Goal: Find specific page/section: Locate a particular part of the current website

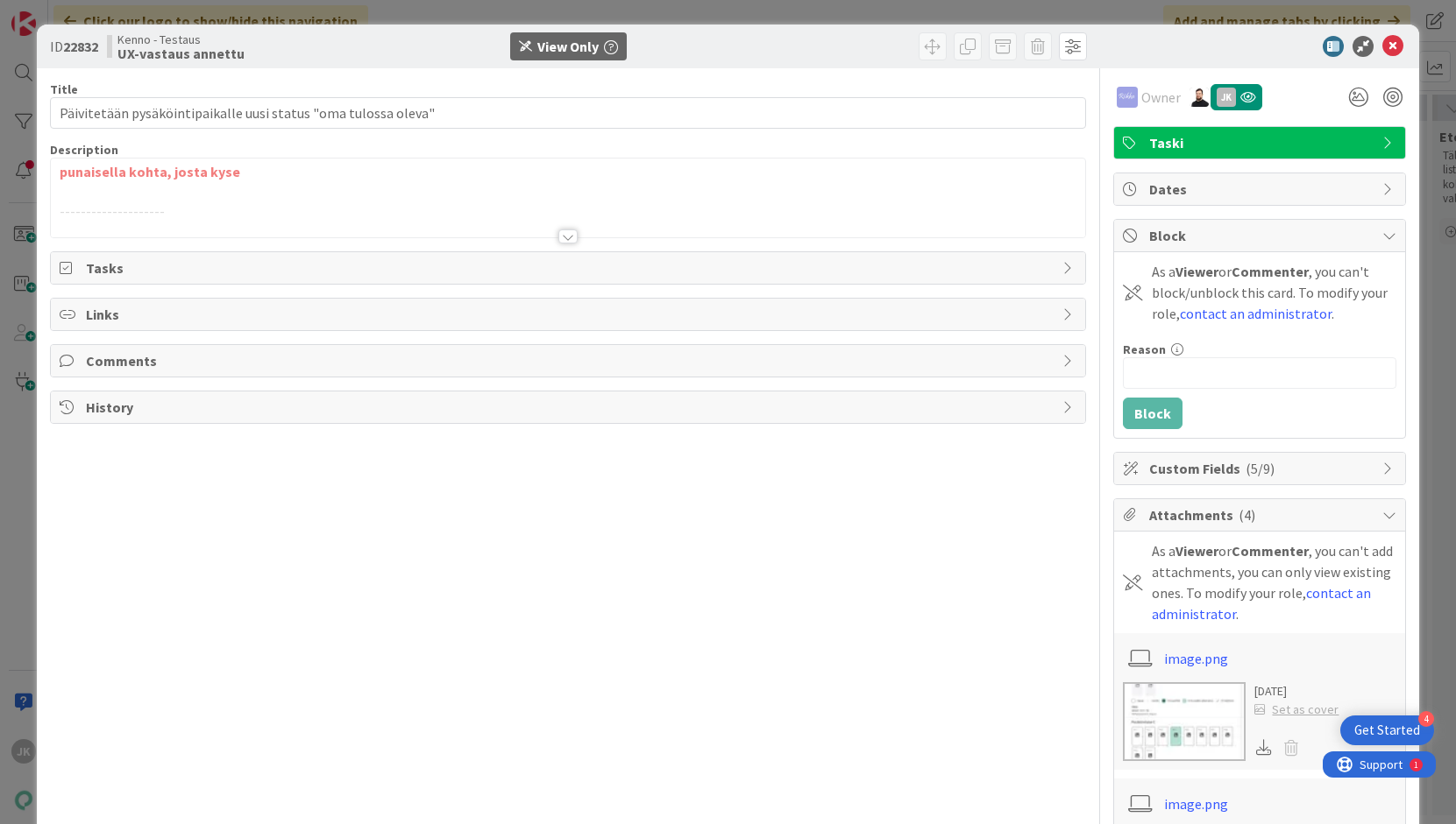
click at [567, 236] on div at bounding box center [567, 236] width 19 height 14
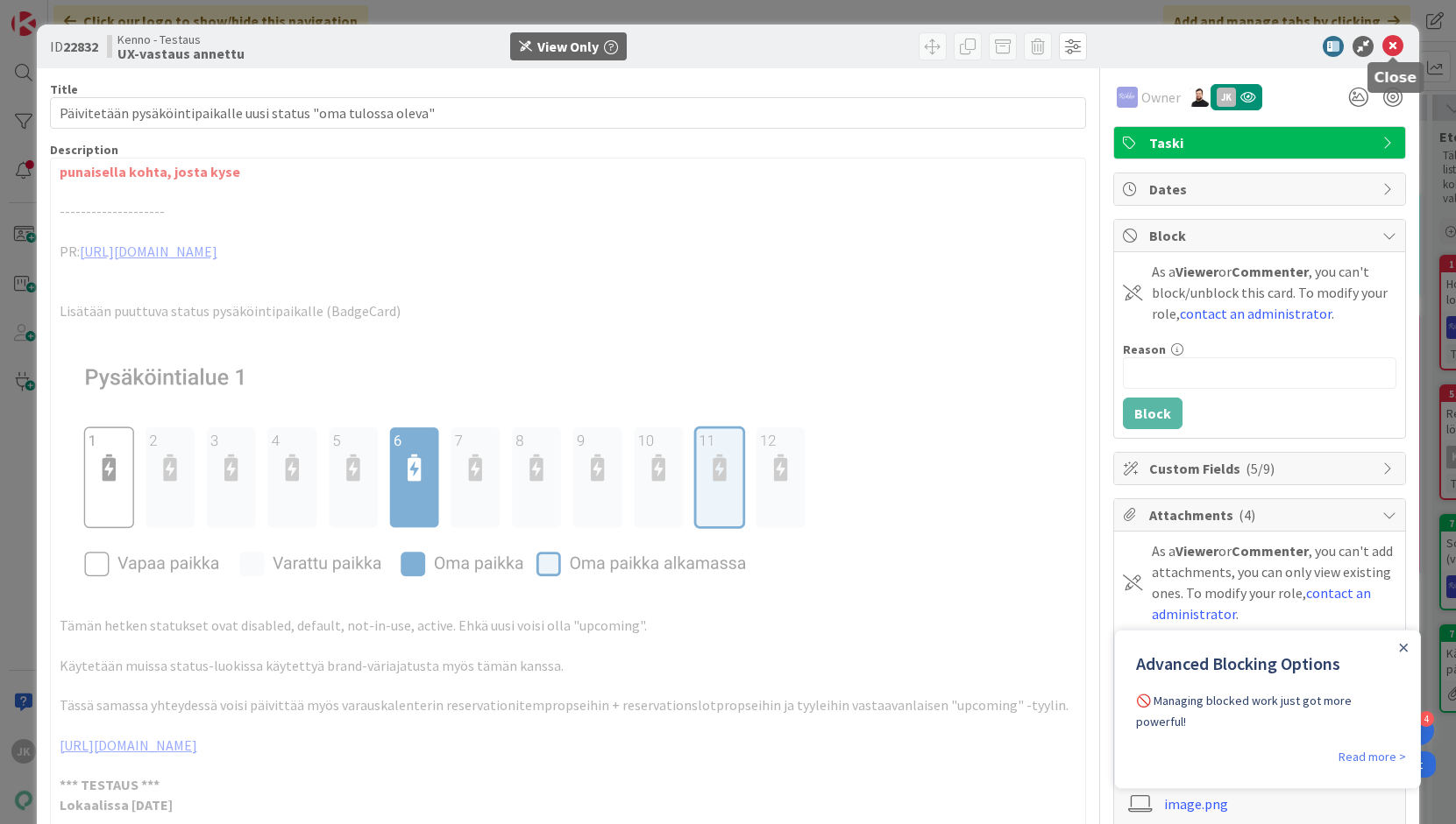
click at [1394, 39] on icon at bounding box center [1392, 46] width 21 height 21
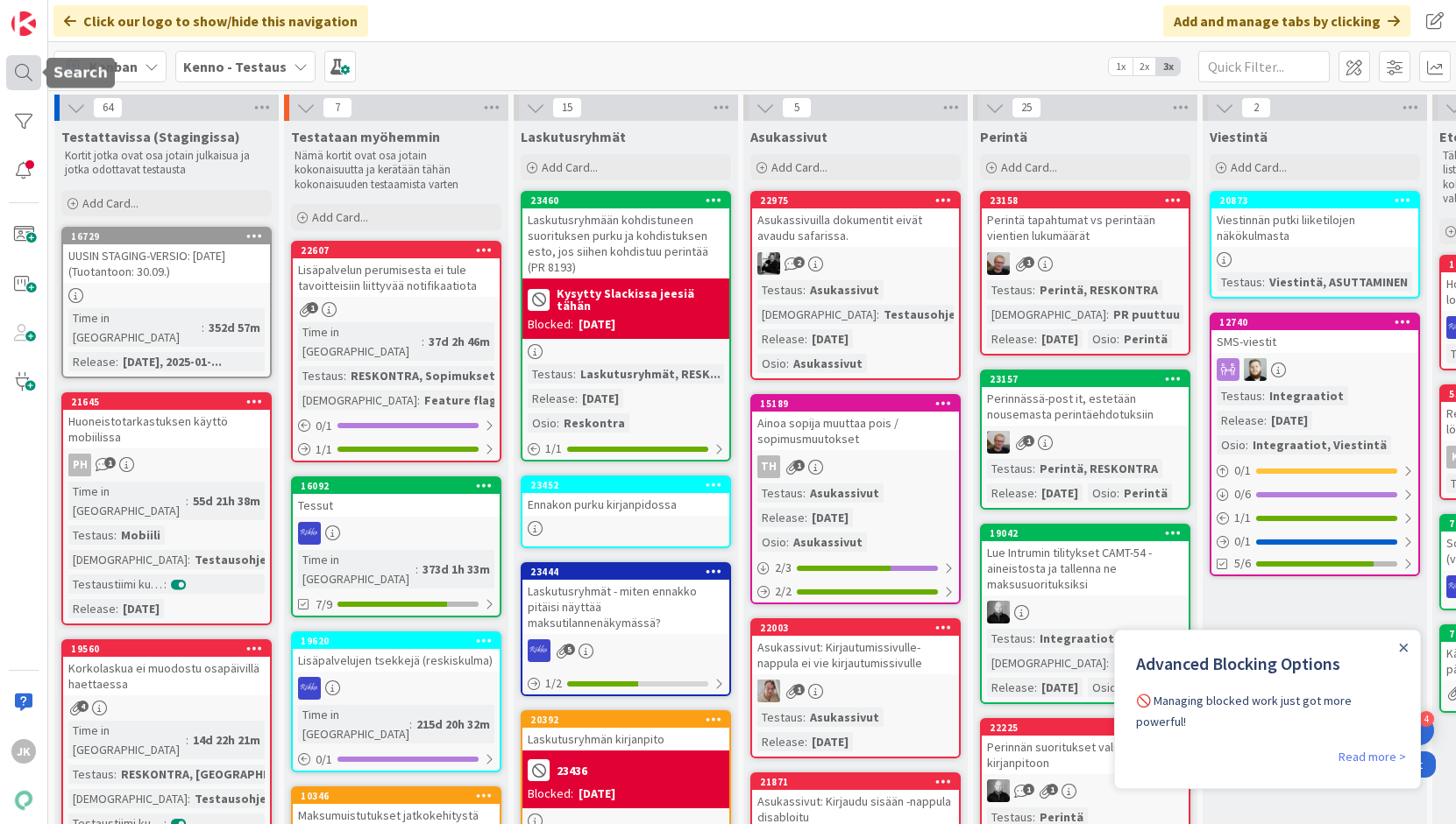
click at [26, 66] on div at bounding box center [23, 72] width 35 height 35
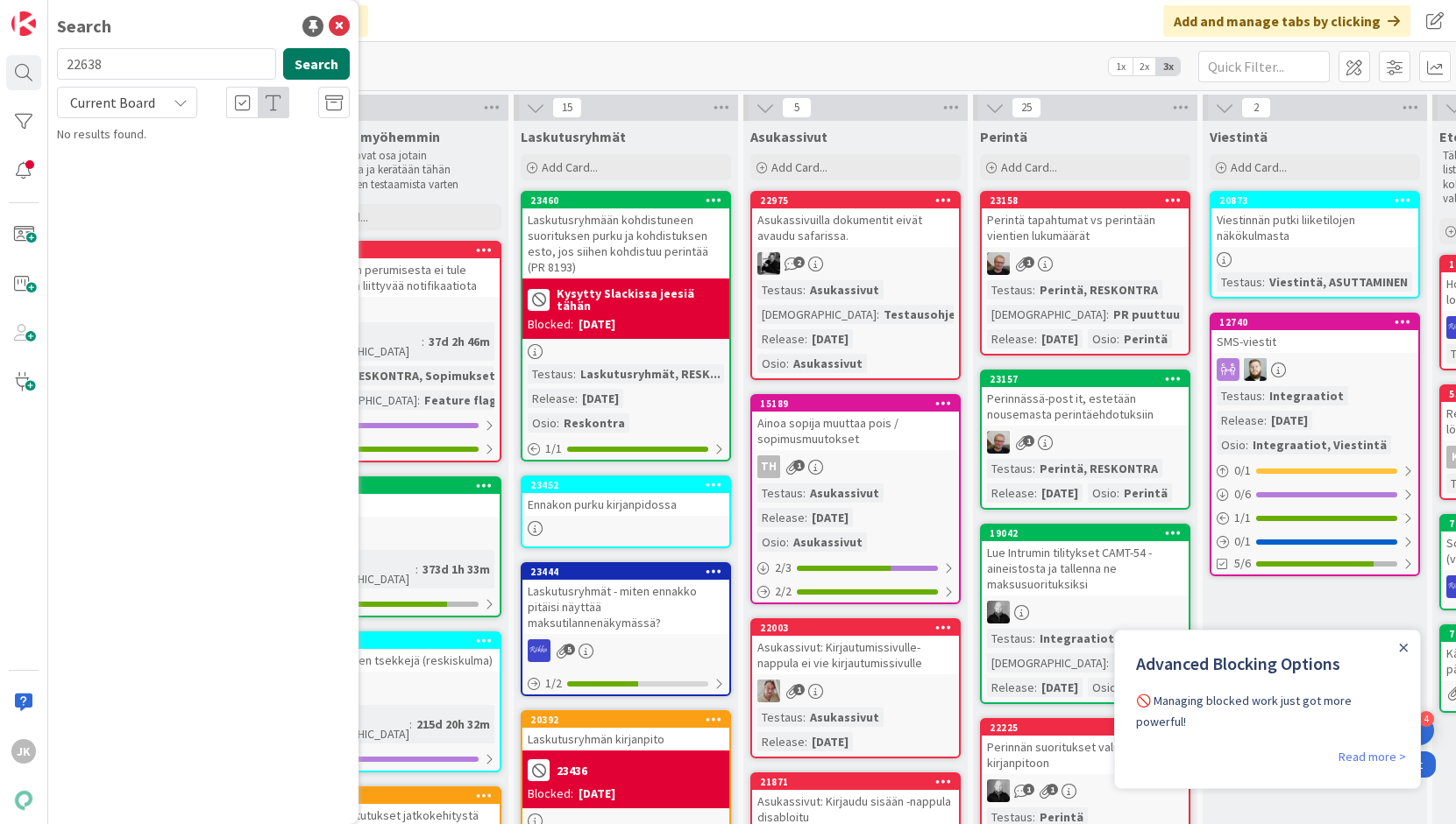
type input "22638"
click at [305, 68] on button "Search" at bounding box center [316, 64] width 67 height 32
click at [147, 101] on span "Current Board" at bounding box center [112, 103] width 85 height 18
click at [137, 162] on span "All Boards" at bounding box center [157, 175] width 182 height 26
click at [195, 158] on span "Maksukausi yhtiön, tilan tai sopimuksen perusteella + hinnantarkistukset" at bounding box center [205, 163] width 248 height 34
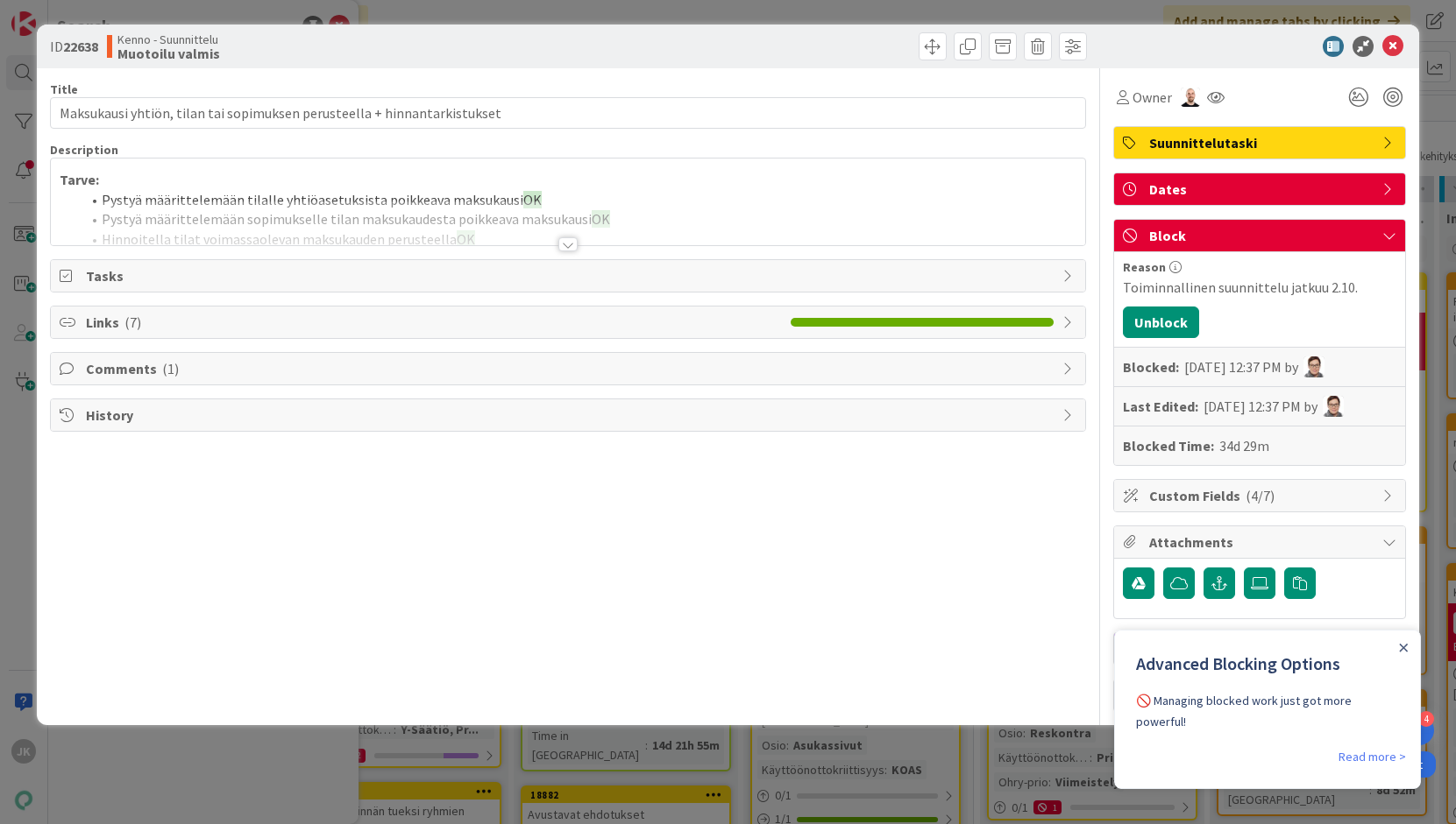
click at [570, 242] on div at bounding box center [567, 244] width 19 height 14
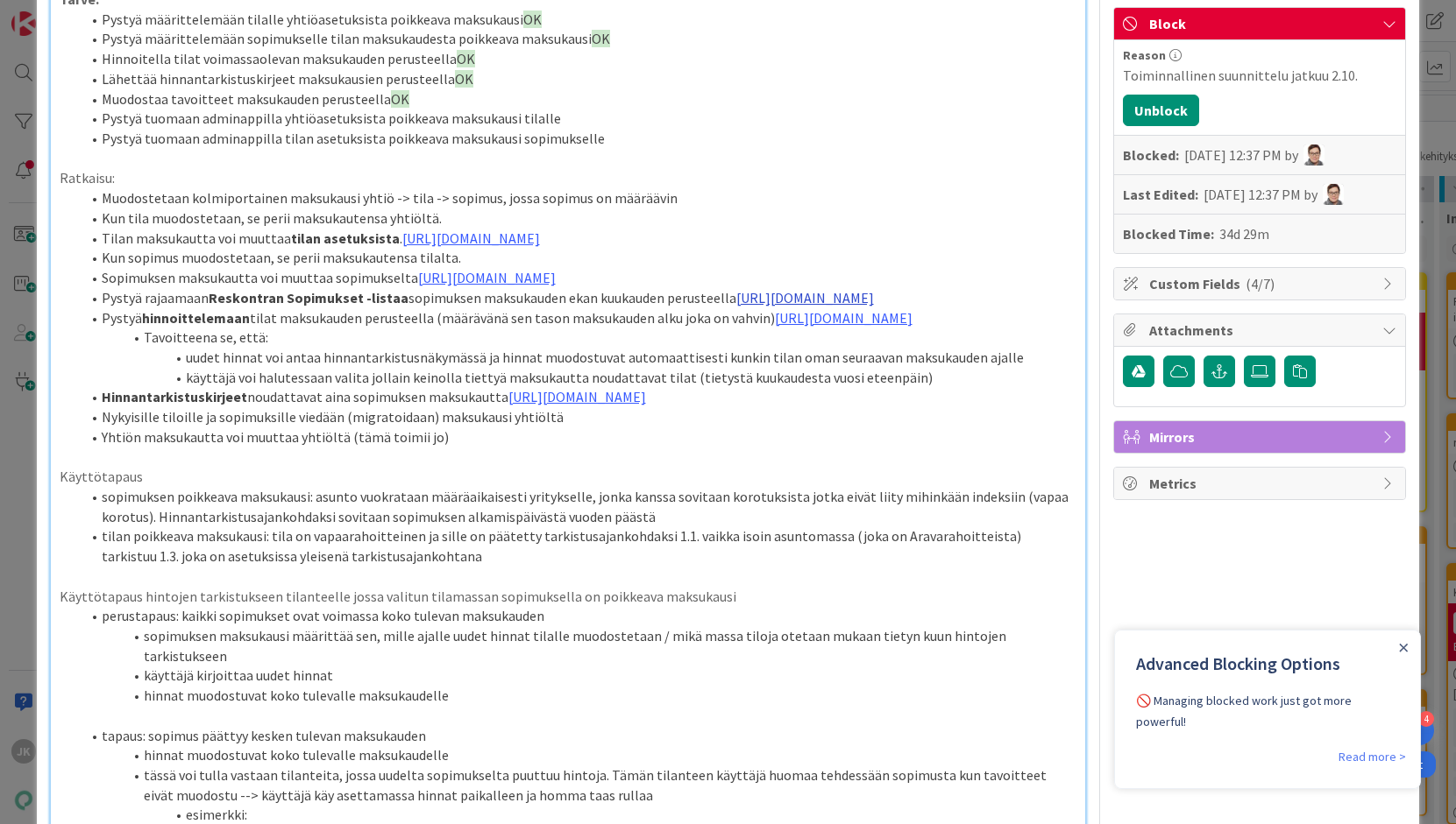
scroll to position [214, 0]
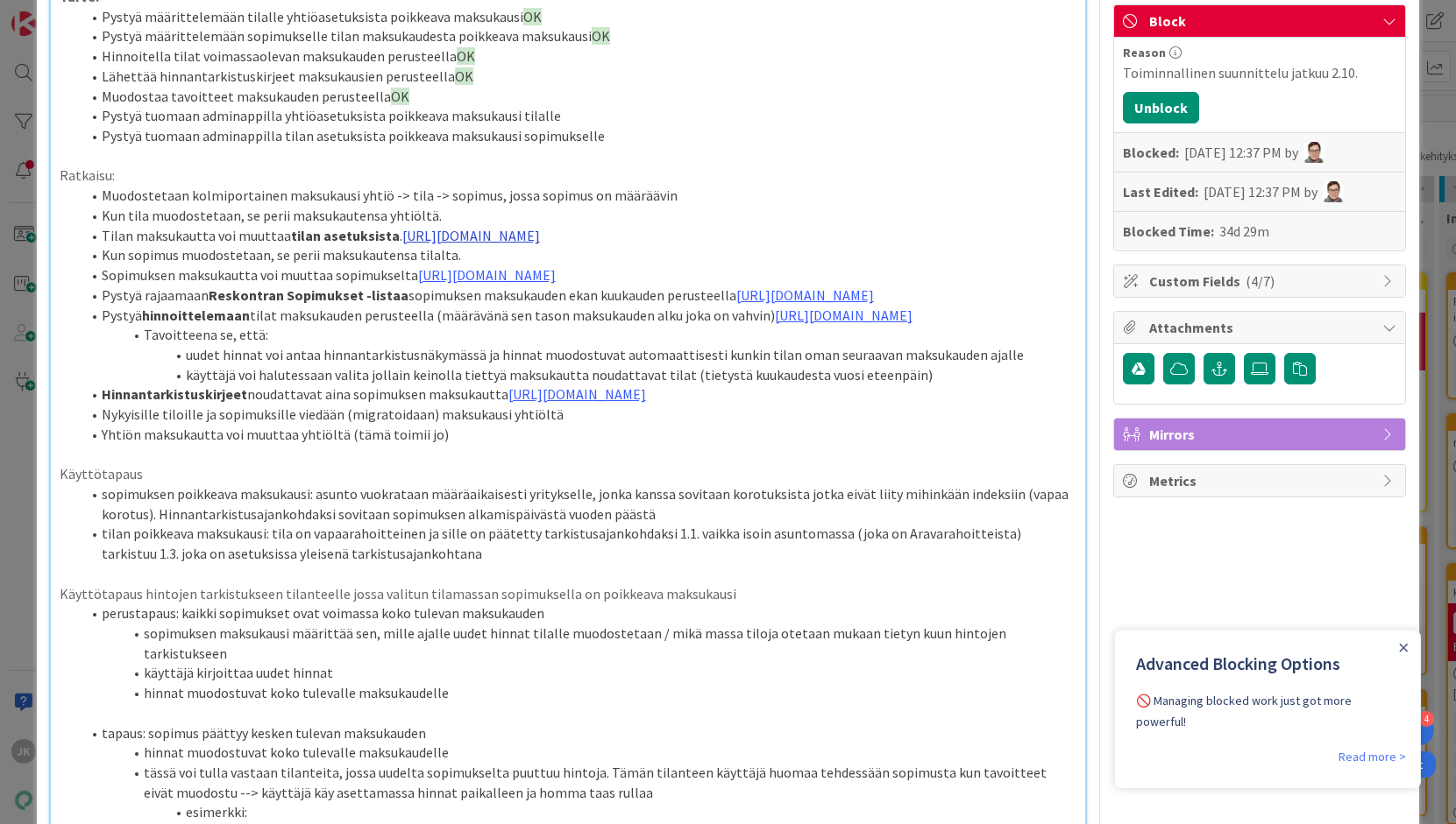
click at [540, 237] on link "[URL][DOMAIN_NAME]" at bounding box center [471, 236] width 138 height 18
click at [556, 290] on link "[URL][DOMAIN_NAME]" at bounding box center [513, 289] width 120 height 23
click at [555, 284] on link "[URL][DOMAIN_NAME]" at bounding box center [486, 275] width 138 height 18
click at [486, 346] on link "[URL][DOMAIN_NAME]" at bounding box center [513, 349] width 120 height 23
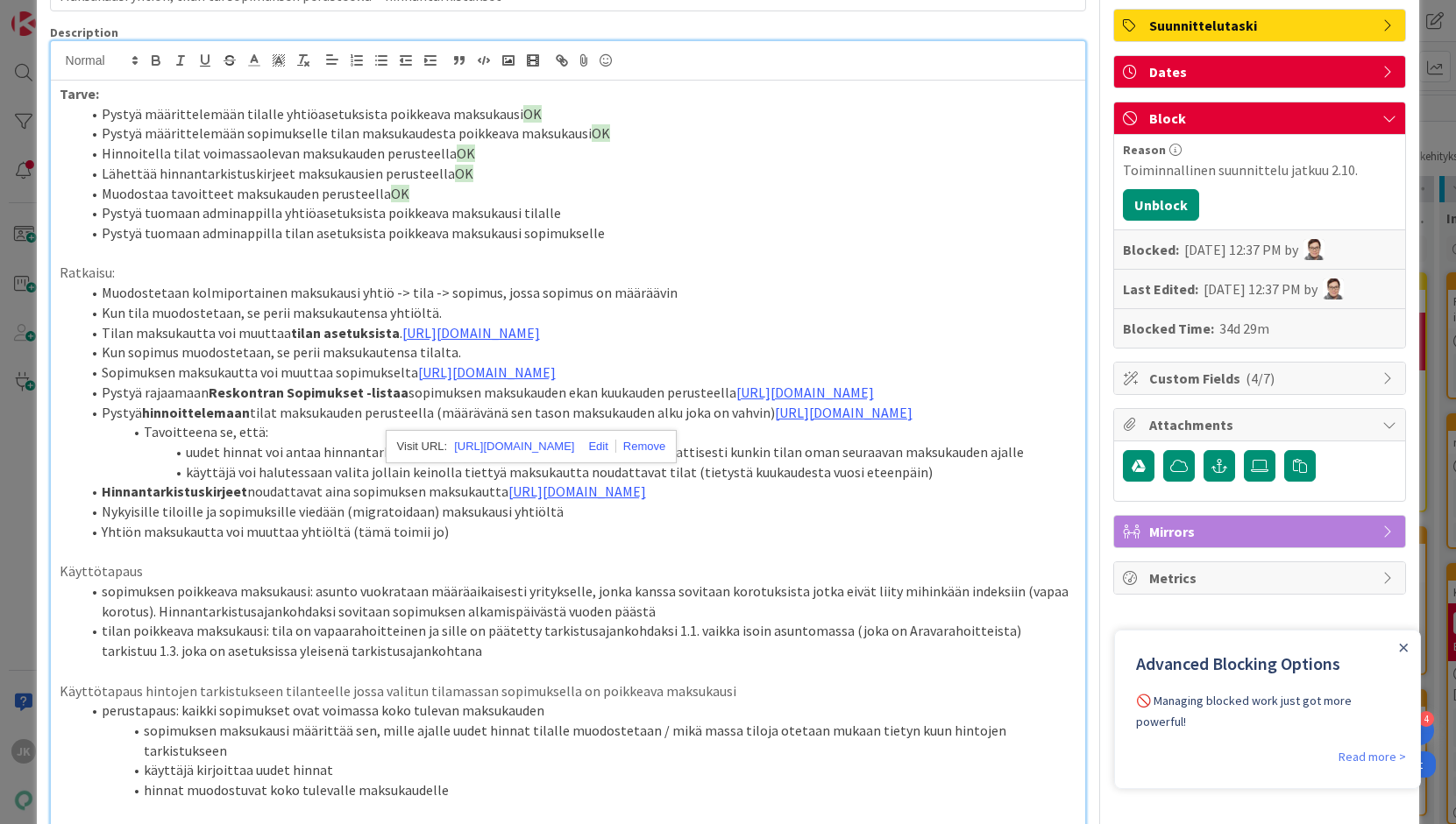
scroll to position [116, 0]
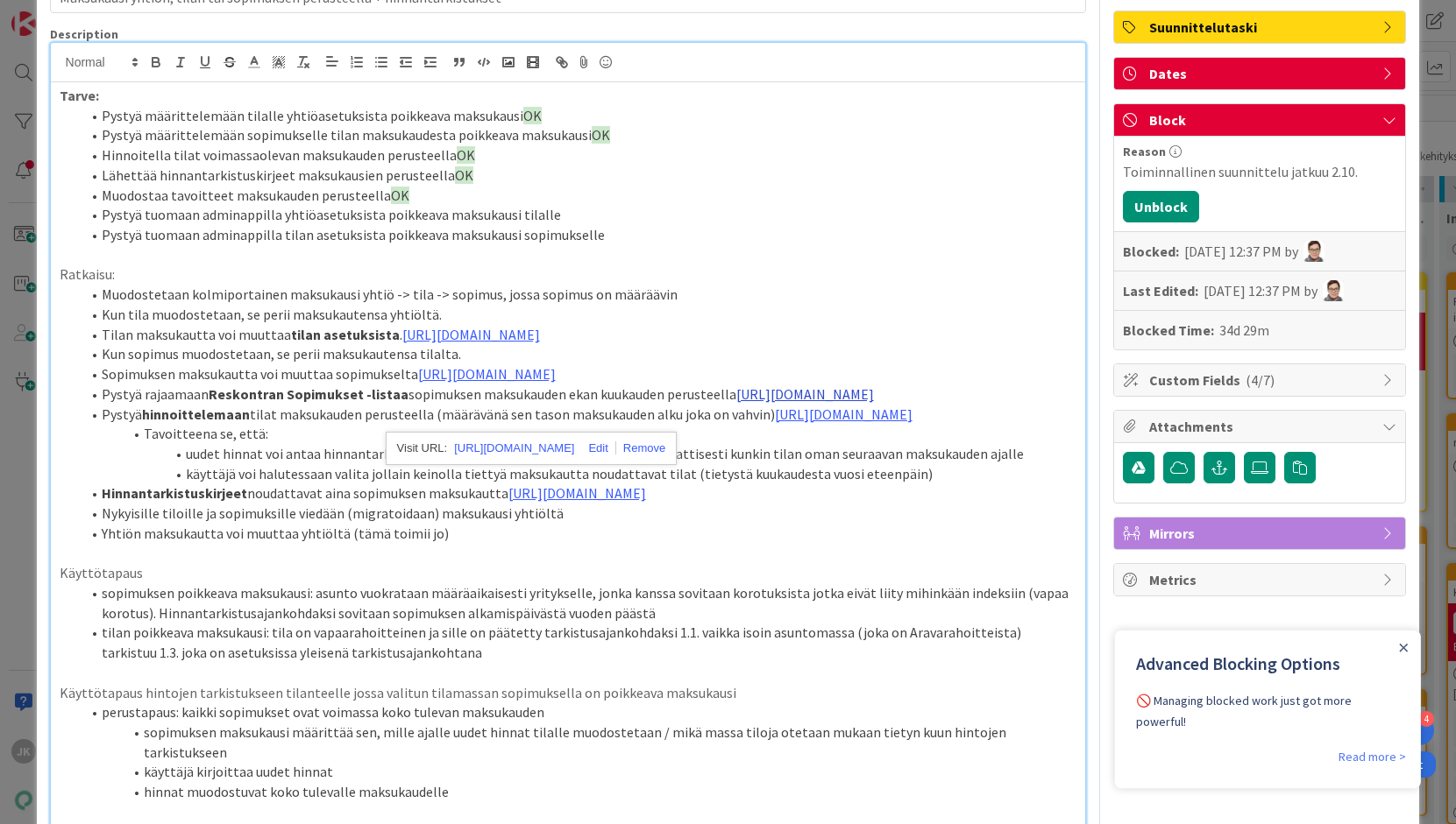
click at [874, 403] on link "[URL][DOMAIN_NAME]" at bounding box center [805, 395] width 138 height 18
click at [591, 505] on link "[URL][DOMAIN_NAME]" at bounding box center [534, 508] width 120 height 23
click at [736, 403] on link "[URL][DOMAIN_NAME]" at bounding box center [805, 395] width 138 height 18
click at [538, 504] on link "[URL][DOMAIN_NAME]" at bounding box center [534, 508] width 120 height 23
click at [774, 423] on link "[URL][DOMAIN_NAME]" at bounding box center [843, 414] width 138 height 18
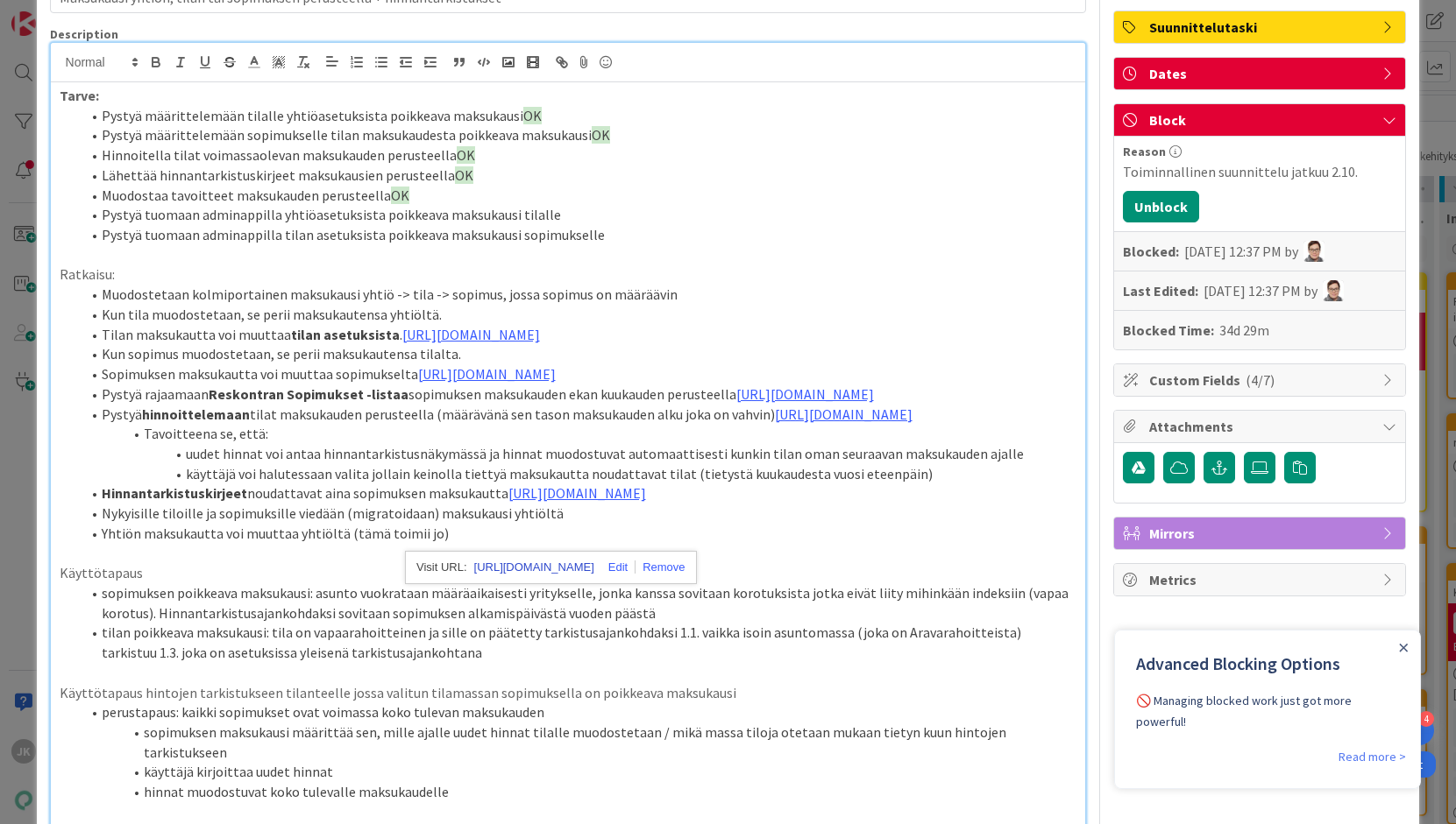
click at [504, 563] on link "[URL][DOMAIN_NAME]" at bounding box center [534, 567] width 120 height 23
click at [508, 502] on link "[URL][DOMAIN_NAME]" at bounding box center [577, 493] width 138 height 18
click at [519, 665] on link "[URL][DOMAIN_NAME]" at bounding box center [529, 667] width 120 height 23
click at [455, 339] on link "[URL][DOMAIN_NAME]" at bounding box center [471, 335] width 138 height 18
click at [482, 387] on link "[URL][DOMAIN_NAME]" at bounding box center [513, 388] width 120 height 23
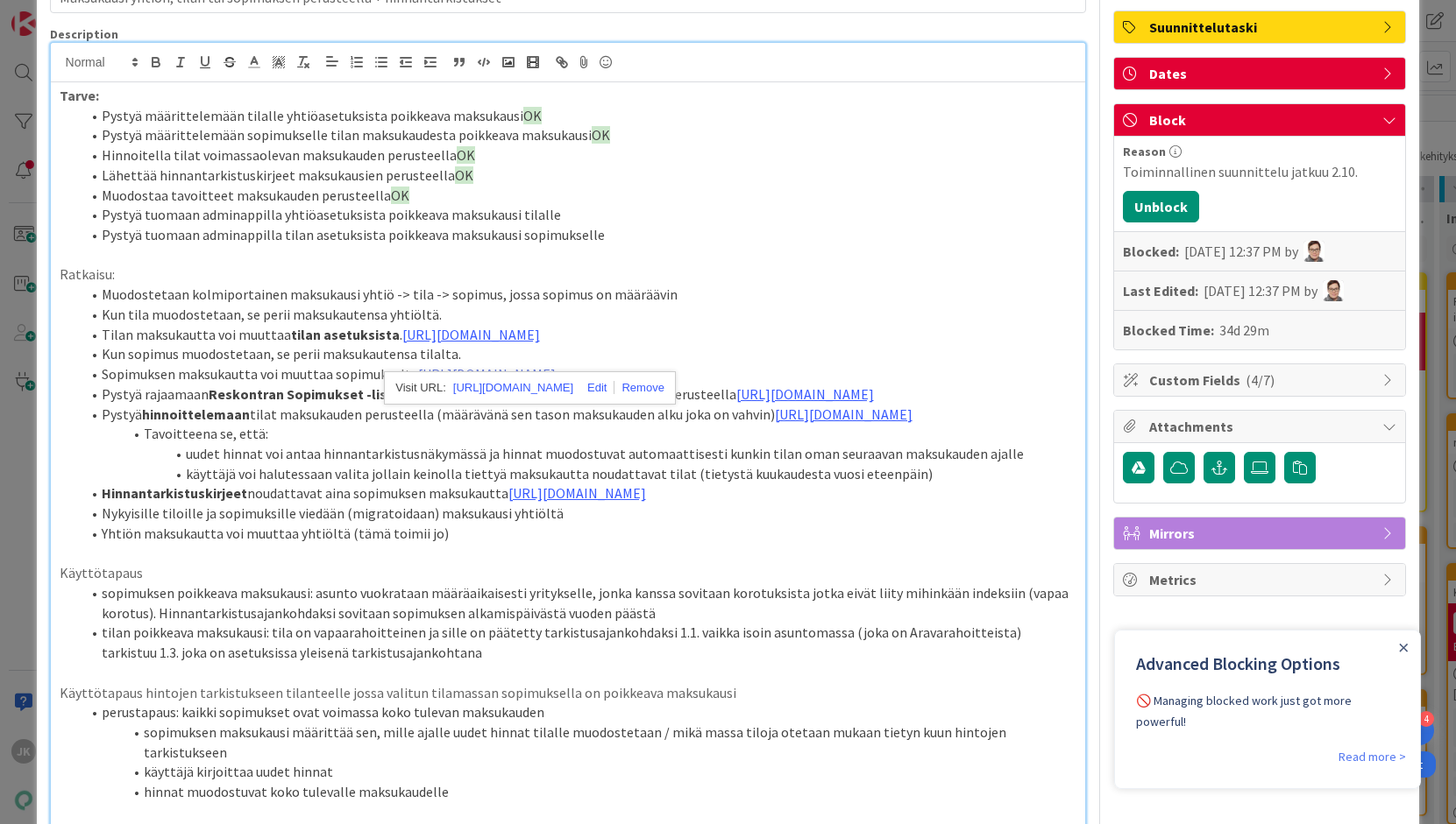
click at [555, 383] on link "[URL][DOMAIN_NAME]" at bounding box center [486, 375] width 138 height 18
click at [541, 444] on link "[URL][DOMAIN_NAME]" at bounding box center [513, 448] width 120 height 23
click at [540, 341] on link "[URL][DOMAIN_NAME]" at bounding box center [471, 335] width 138 height 18
click at [573, 391] on link "[URL][DOMAIN_NAME]" at bounding box center [513, 388] width 120 height 23
